Goal: Find specific page/section: Find specific page/section

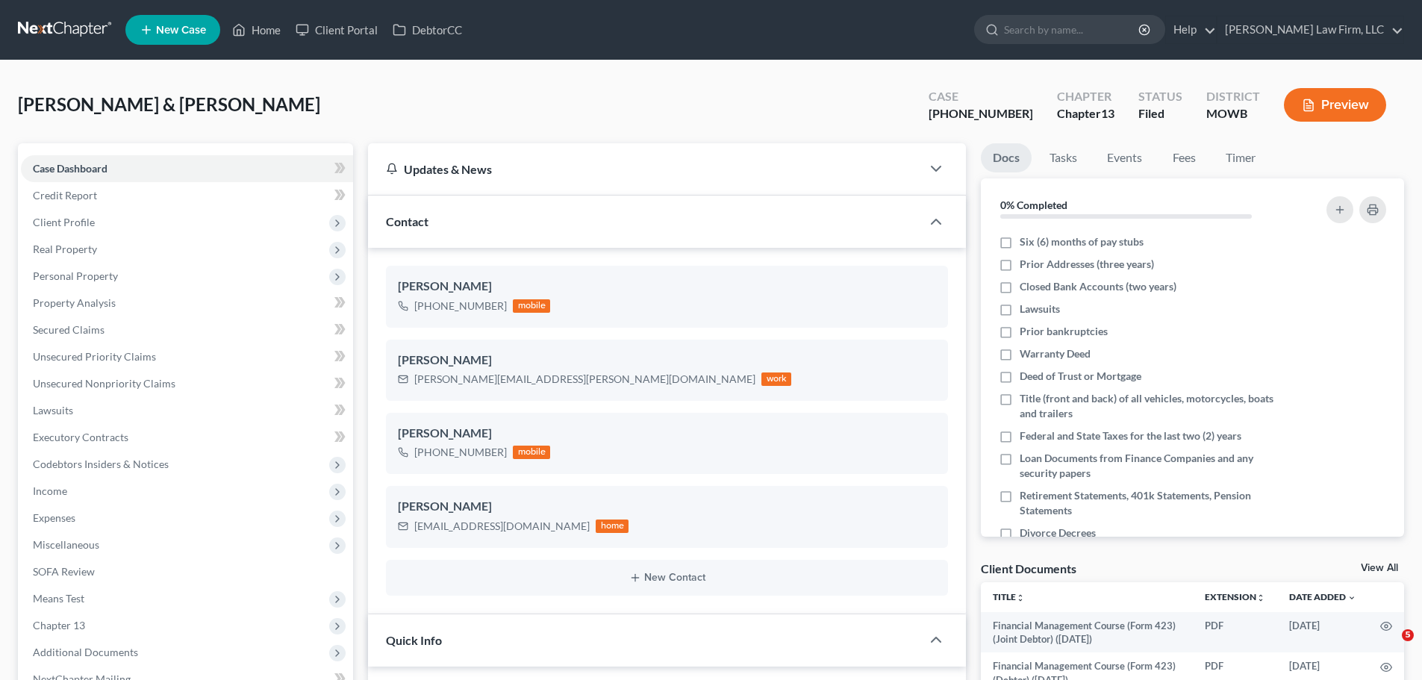
select select "3"
select select "4"
select select "1"
click at [269, 25] on link "Home" at bounding box center [256, 29] width 63 height 27
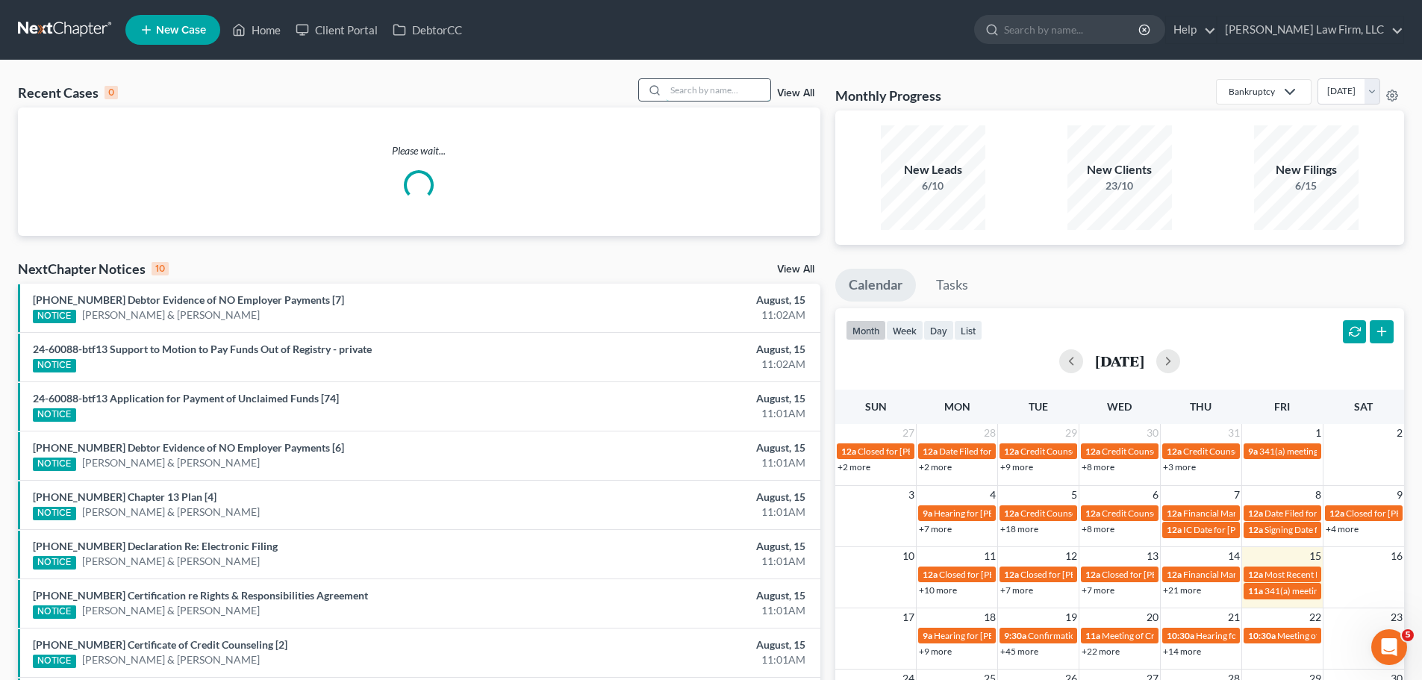
click at [736, 96] on input "search" at bounding box center [718, 90] width 104 height 22
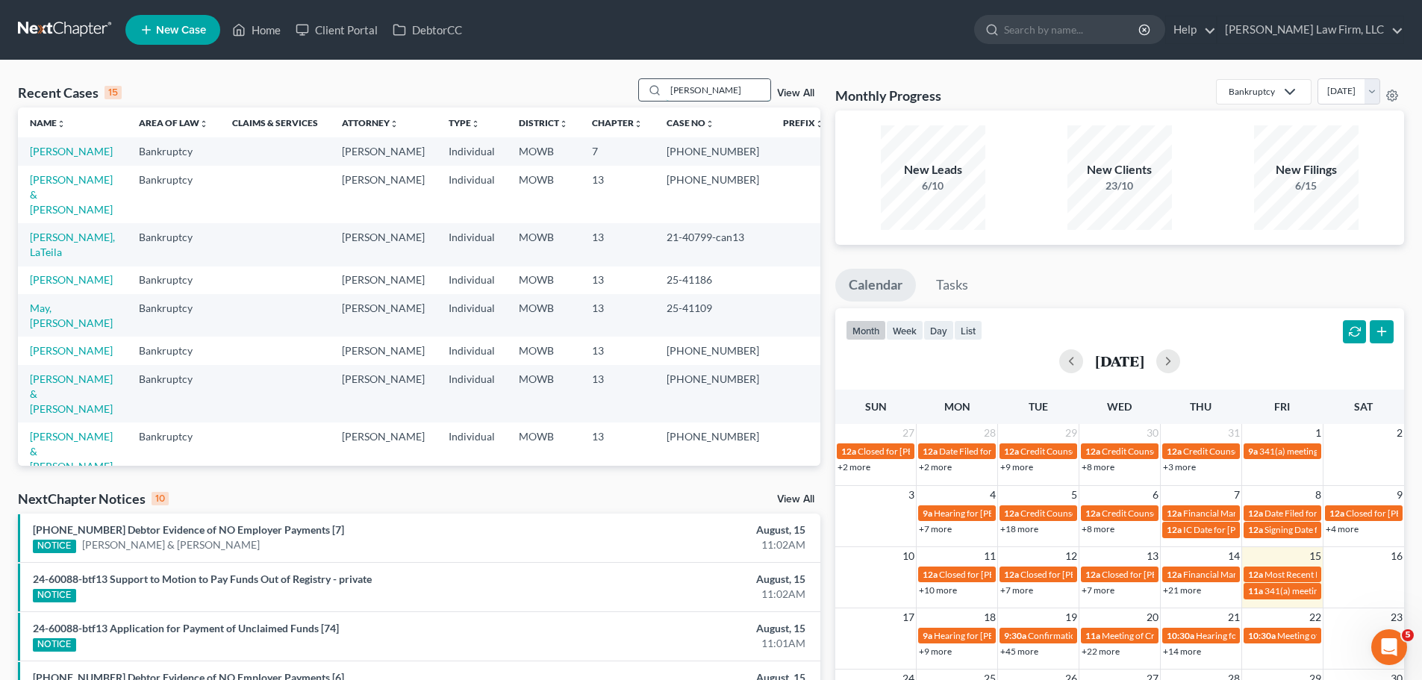
type input "[PERSON_NAME]"
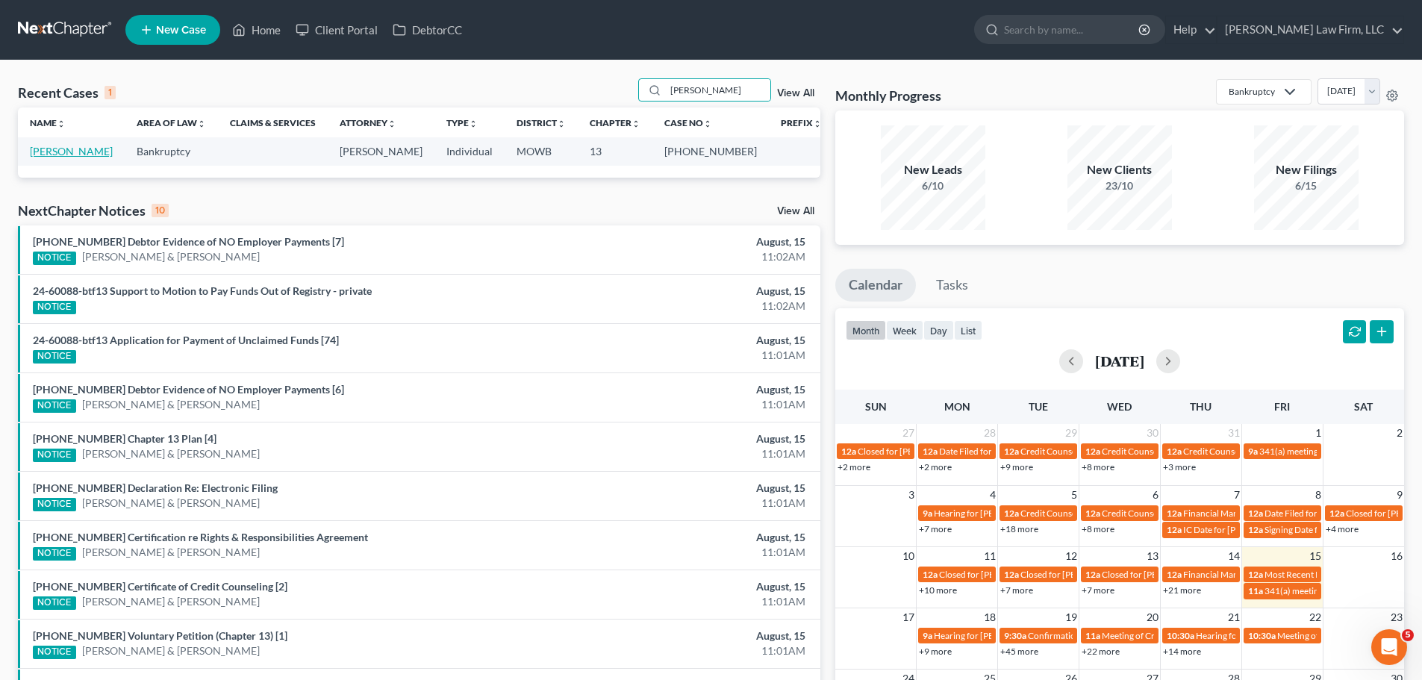
click at [103, 155] on link "[PERSON_NAME]" at bounding box center [71, 151] width 83 height 13
select select "3"
select select "4"
